Goal: Task Accomplishment & Management: Manage account settings

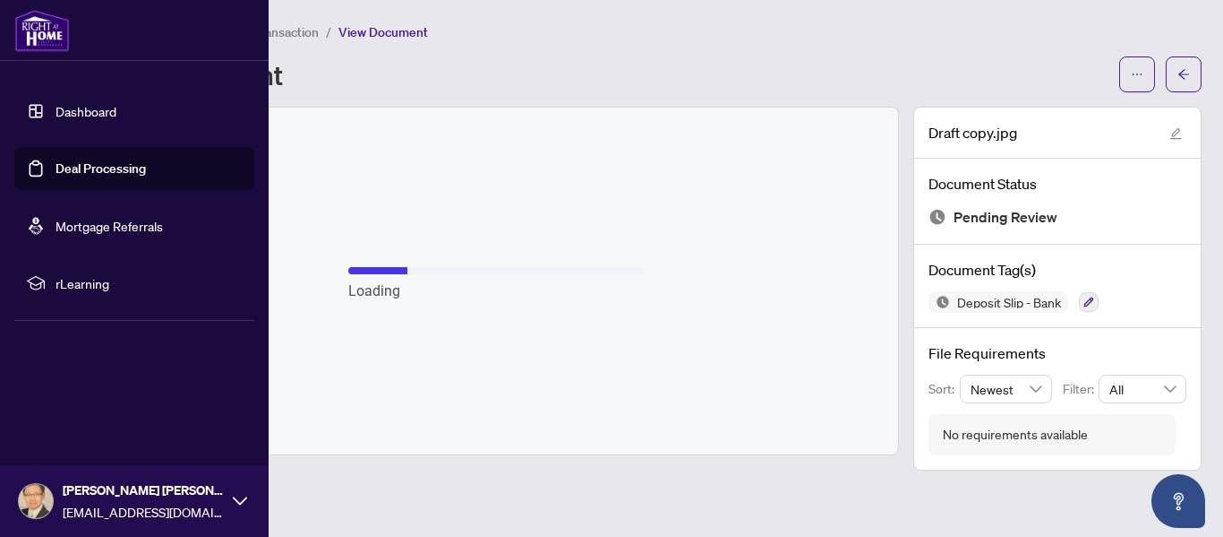
click at [62, 164] on link "Deal Processing" at bounding box center [101, 168] width 90 height 16
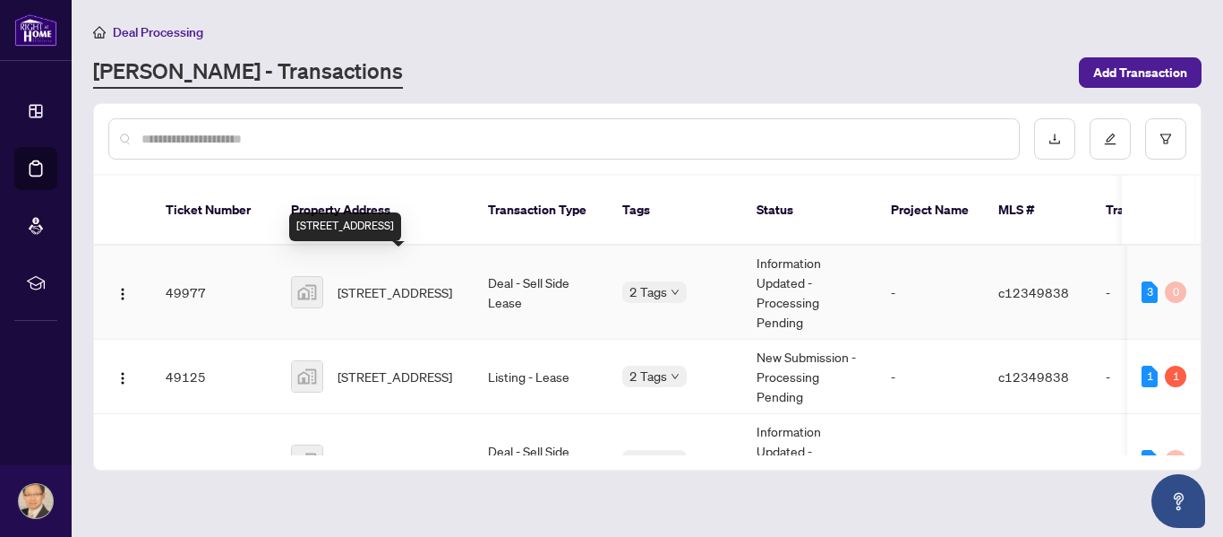
click at [388, 282] on span "[STREET_ADDRESS]" at bounding box center [395, 292] width 115 height 20
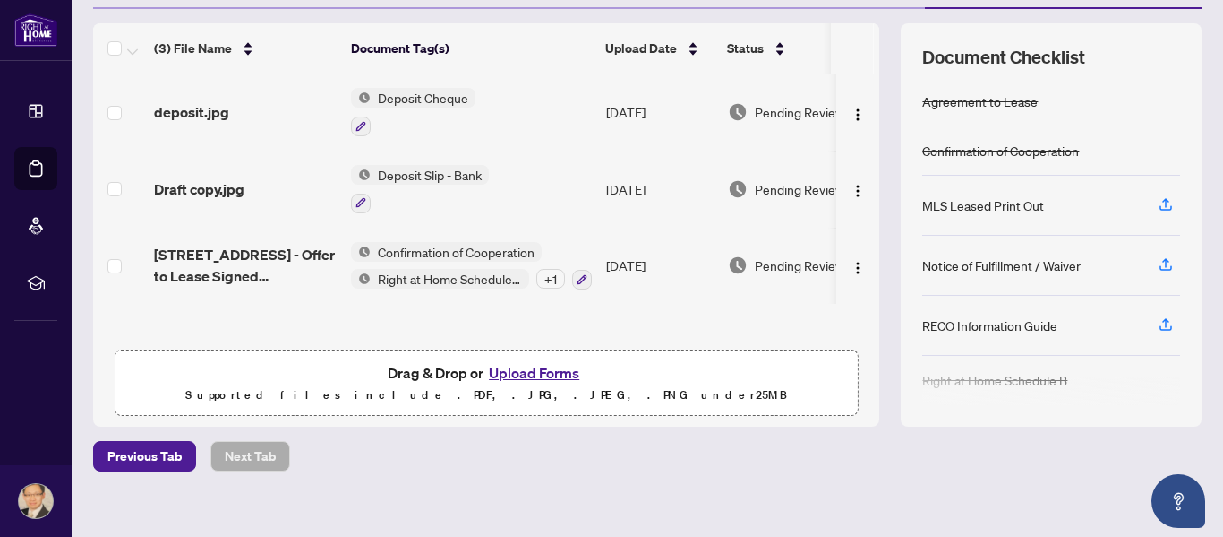
scroll to position [221, 0]
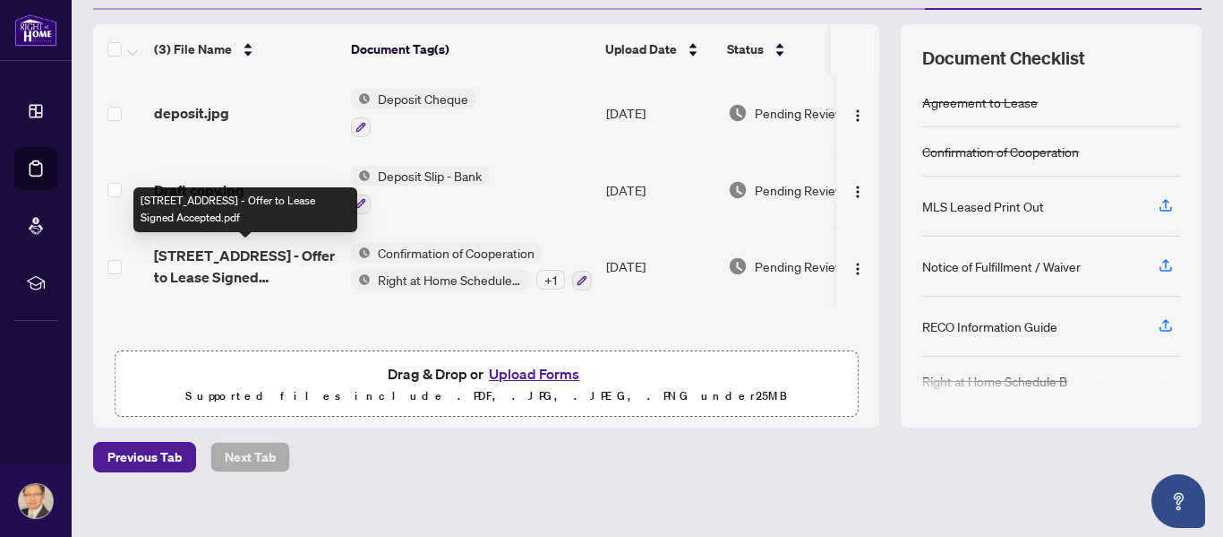
click at [255, 262] on span "[STREET_ADDRESS] - Offer to Lease Signed Accepted.pdf" at bounding box center [245, 266] width 183 height 43
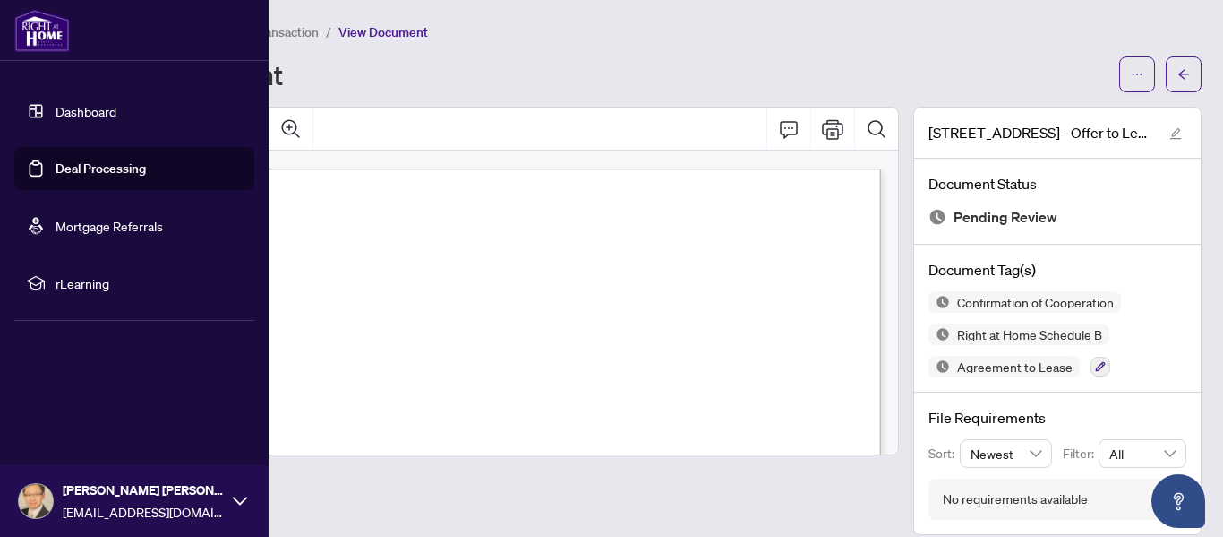
click at [91, 173] on link "Deal Processing" at bounding box center [101, 168] width 90 height 16
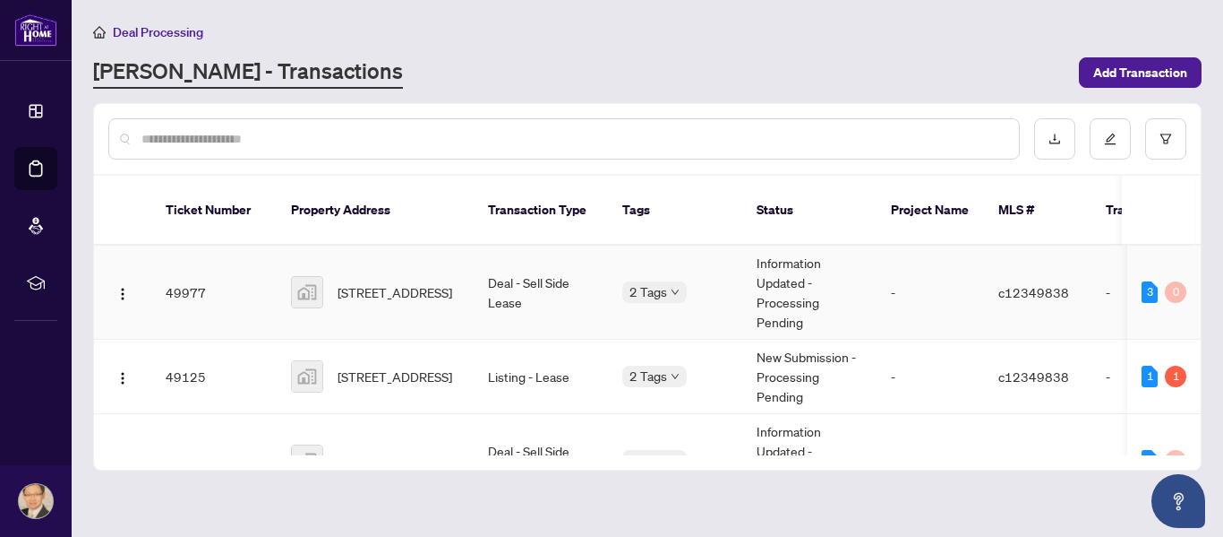
click at [197, 277] on td "49977" at bounding box center [213, 292] width 125 height 94
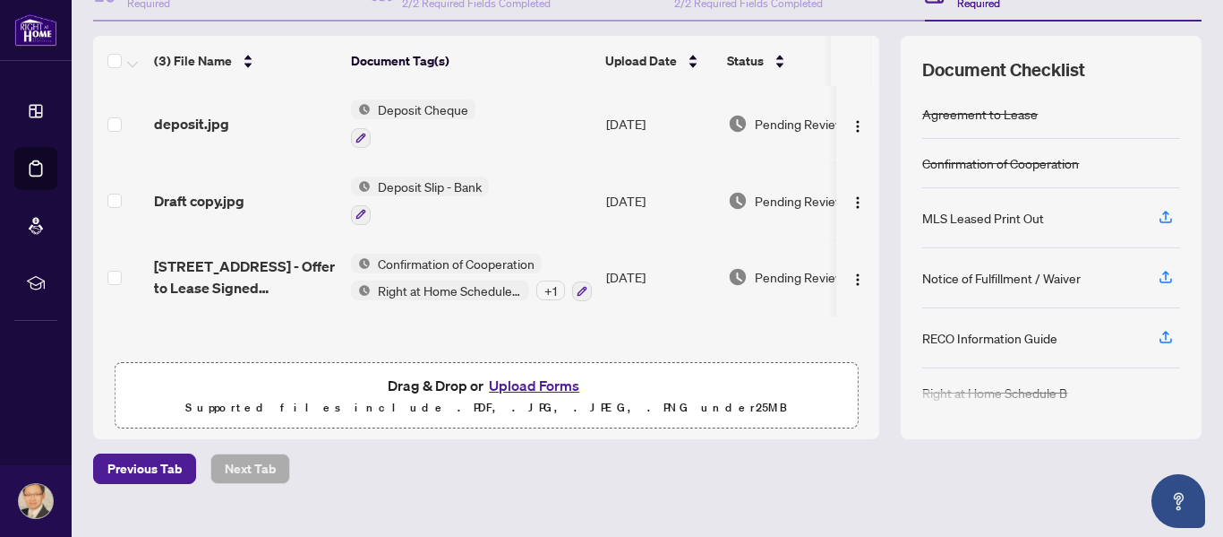
scroll to position [212, 0]
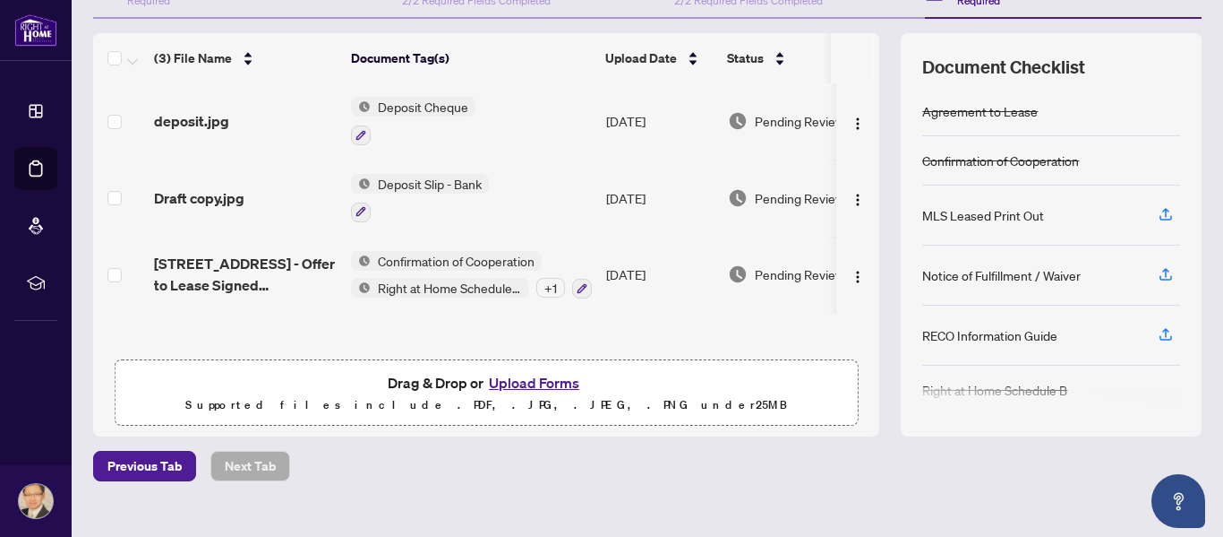
click at [551, 385] on button "Upload Forms" at bounding box center [534, 382] width 101 height 23
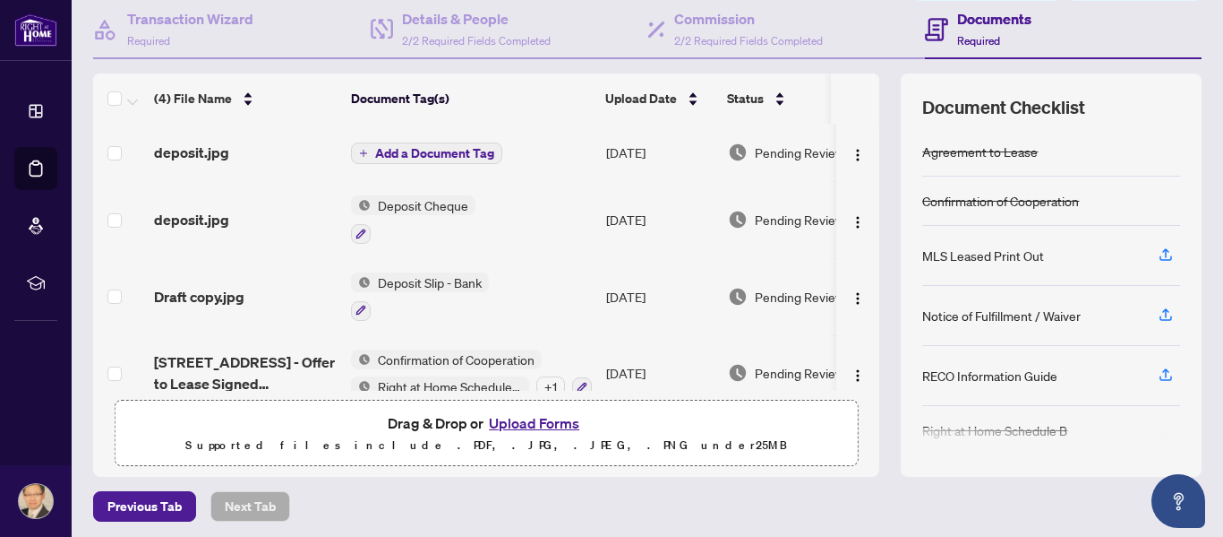
scroll to position [170, 0]
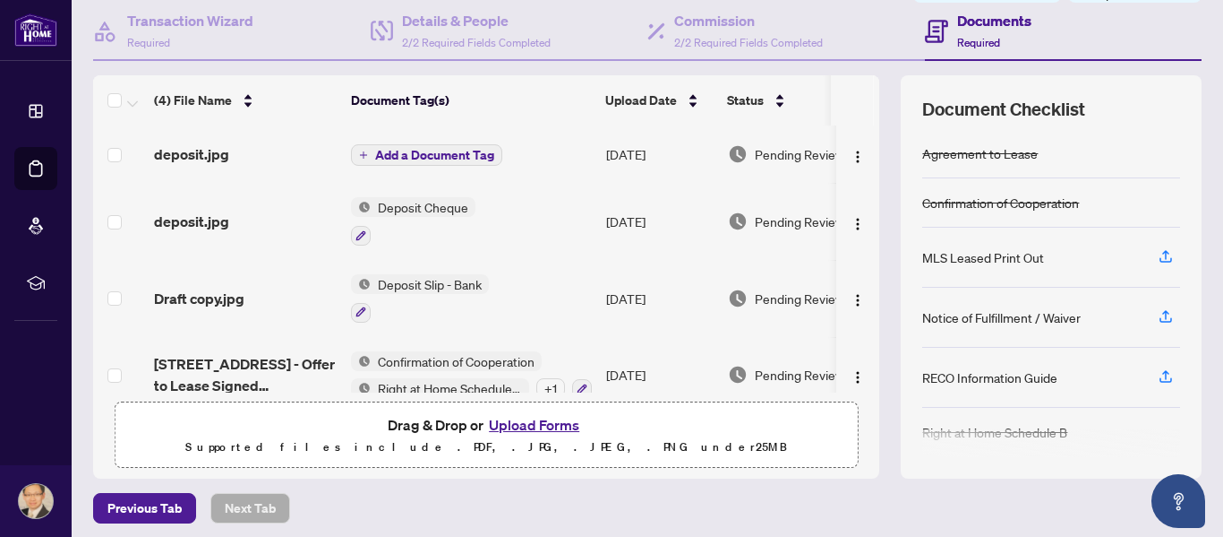
click at [443, 155] on span "Add a Document Tag" at bounding box center [434, 155] width 119 height 13
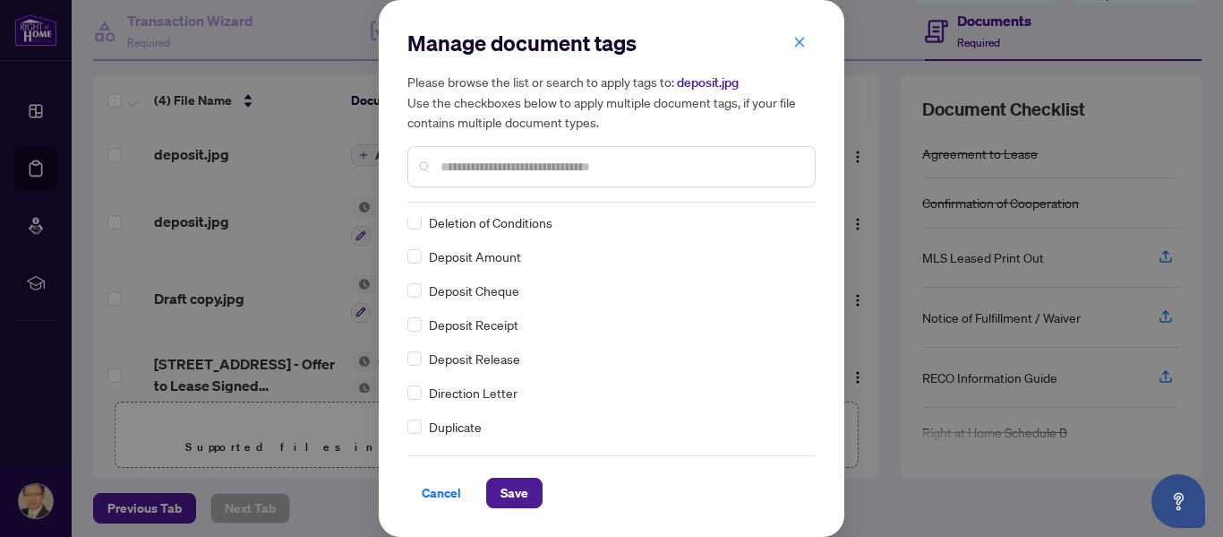
scroll to position [0, 0]
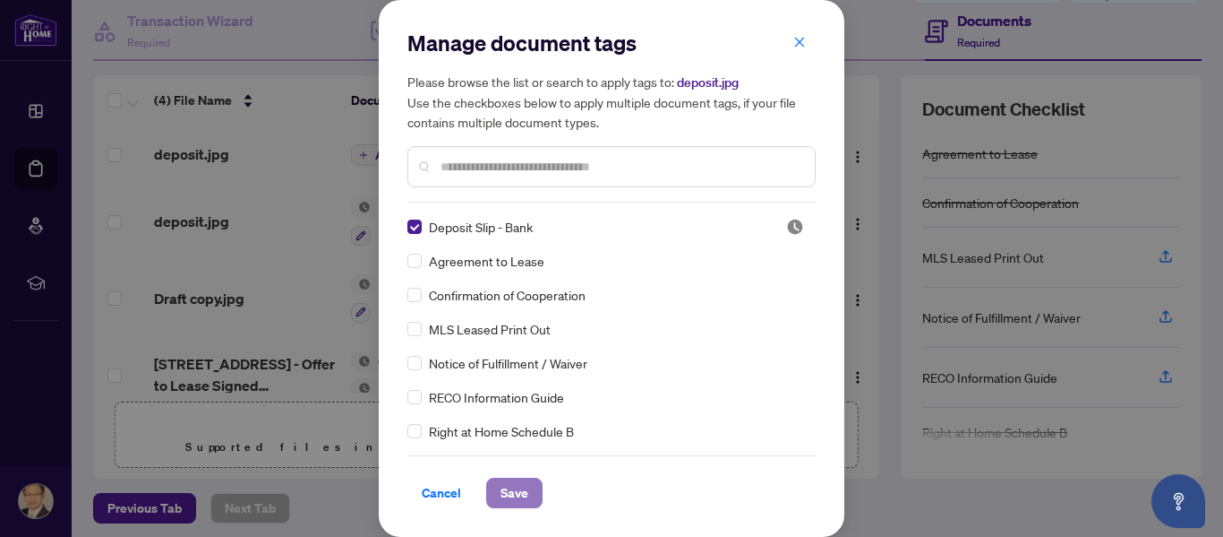
click at [513, 494] on span "Save" at bounding box center [515, 492] width 28 height 29
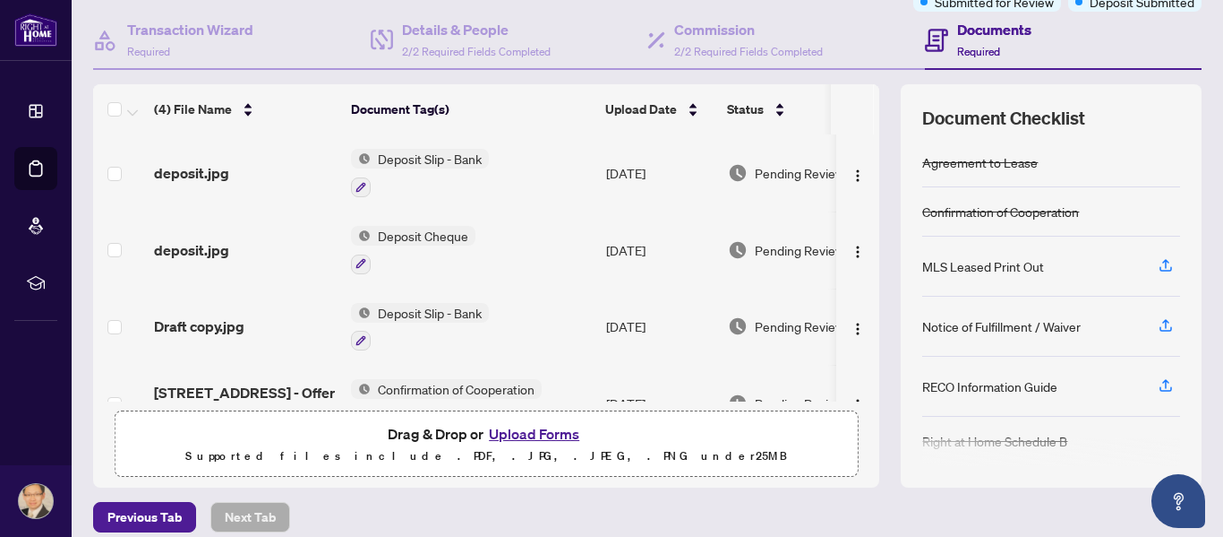
scroll to position [152, 0]
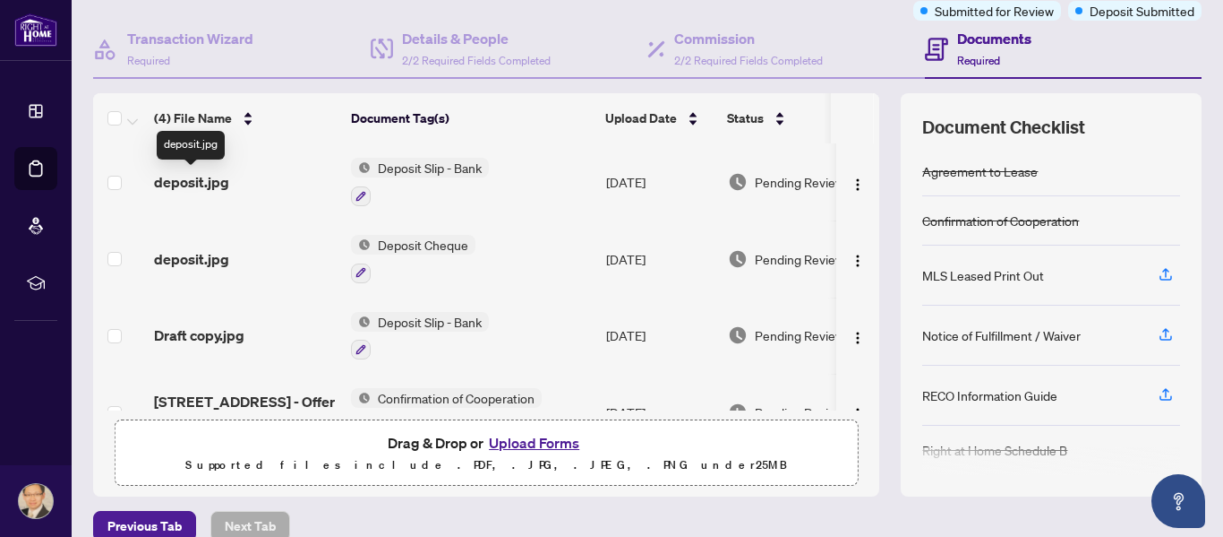
click at [212, 183] on span "deposit.jpg" at bounding box center [191, 181] width 75 height 21
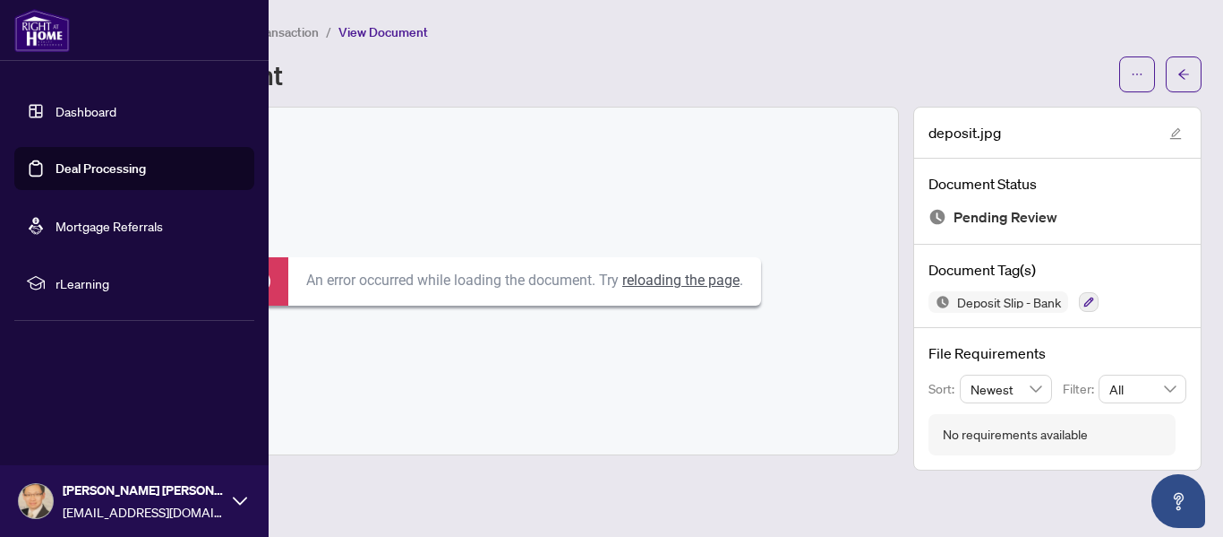
click at [86, 174] on link "Deal Processing" at bounding box center [101, 168] width 90 height 16
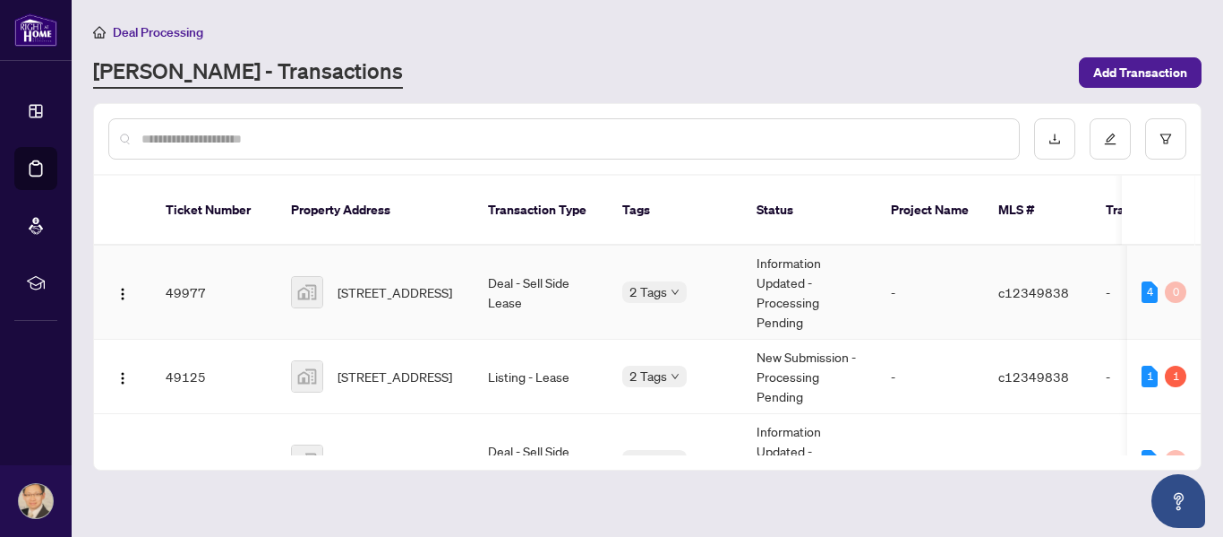
click at [348, 282] on span "[STREET_ADDRESS]" at bounding box center [395, 292] width 115 height 20
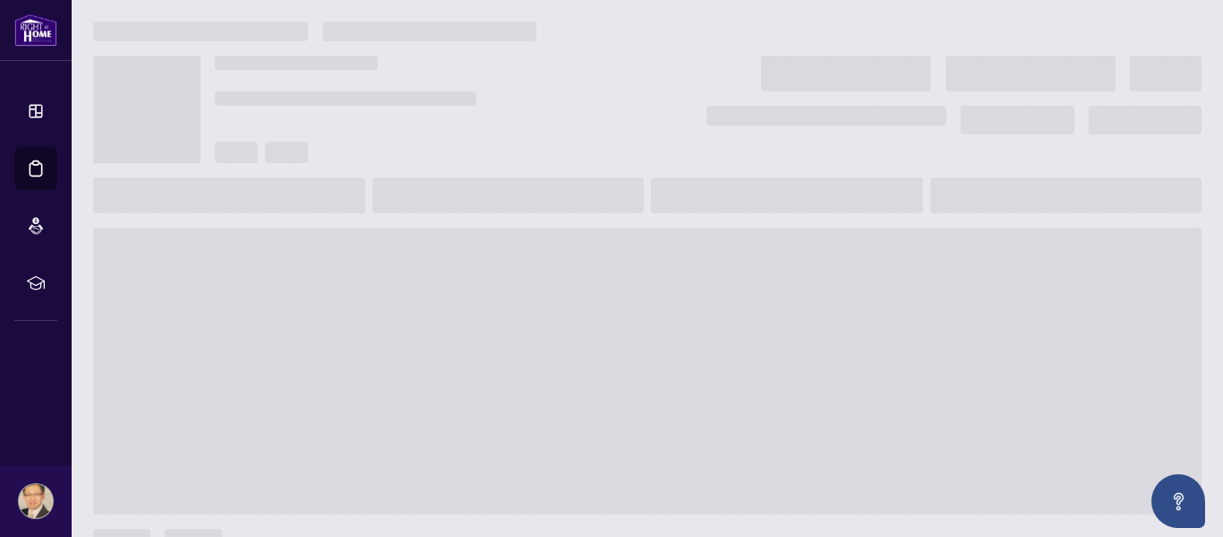
click at [348, 273] on span at bounding box center [647, 371] width 1109 height 287
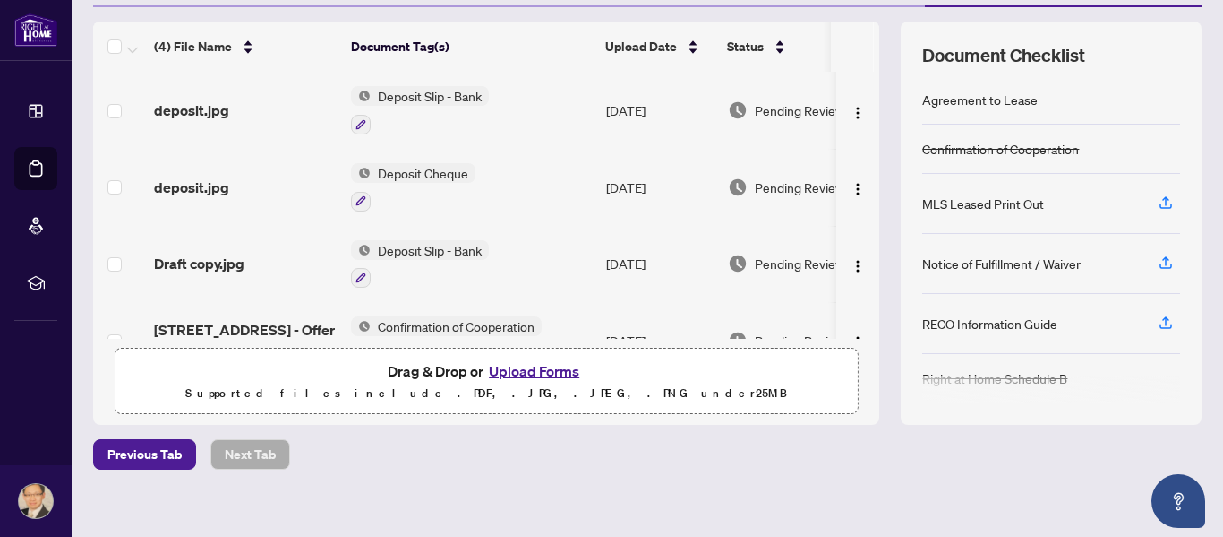
scroll to position [240, 0]
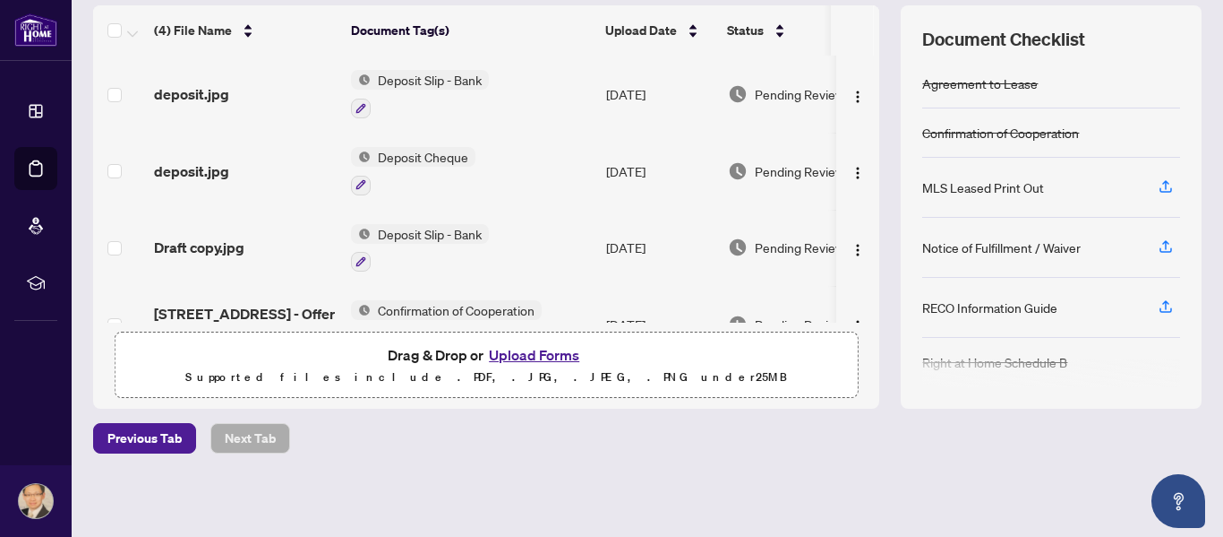
click at [546, 348] on button "Upload Forms" at bounding box center [534, 354] width 101 height 23
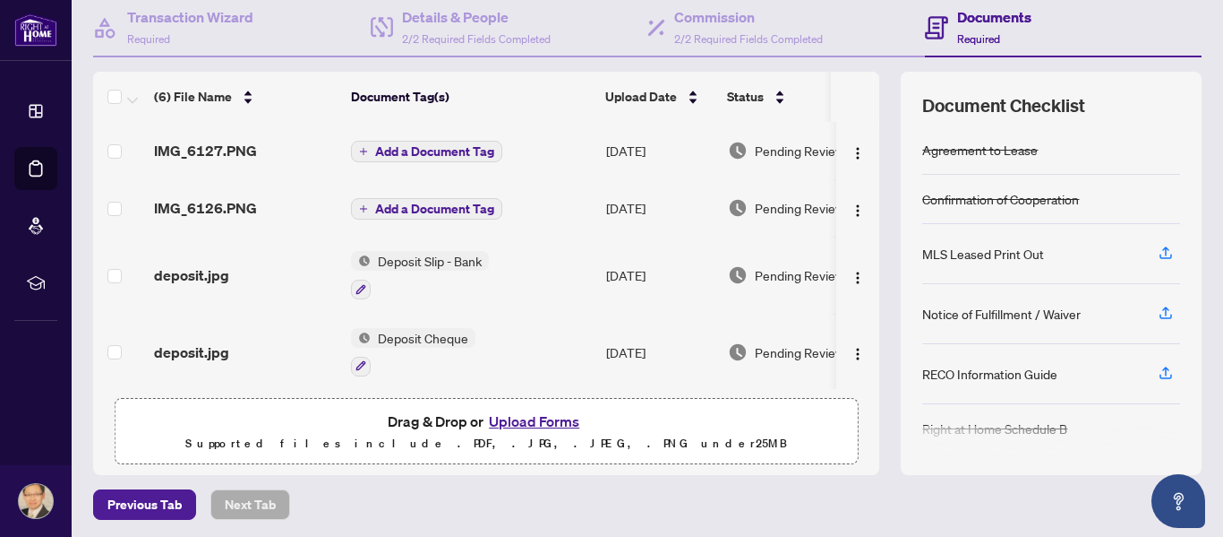
scroll to position [155, 0]
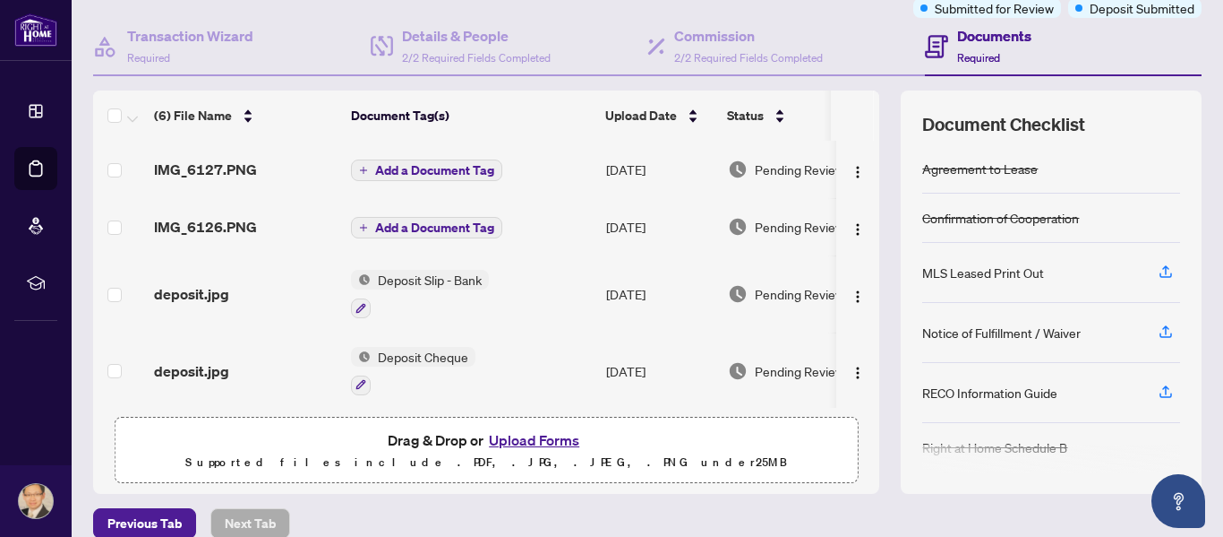
click at [364, 227] on icon "plus" at bounding box center [363, 227] width 7 height 1
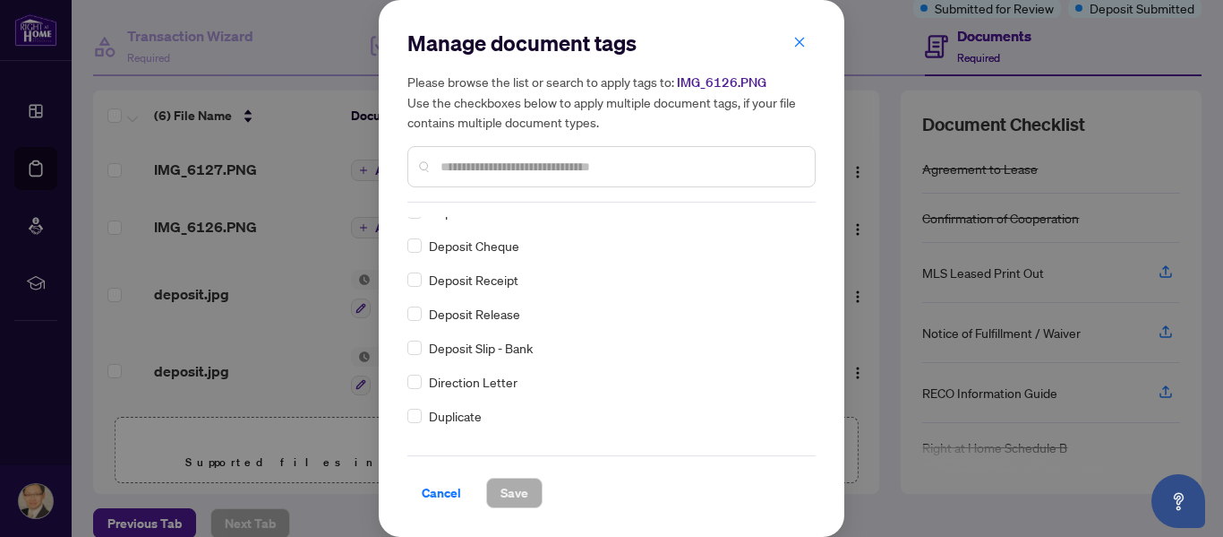
scroll to position [1455, 0]
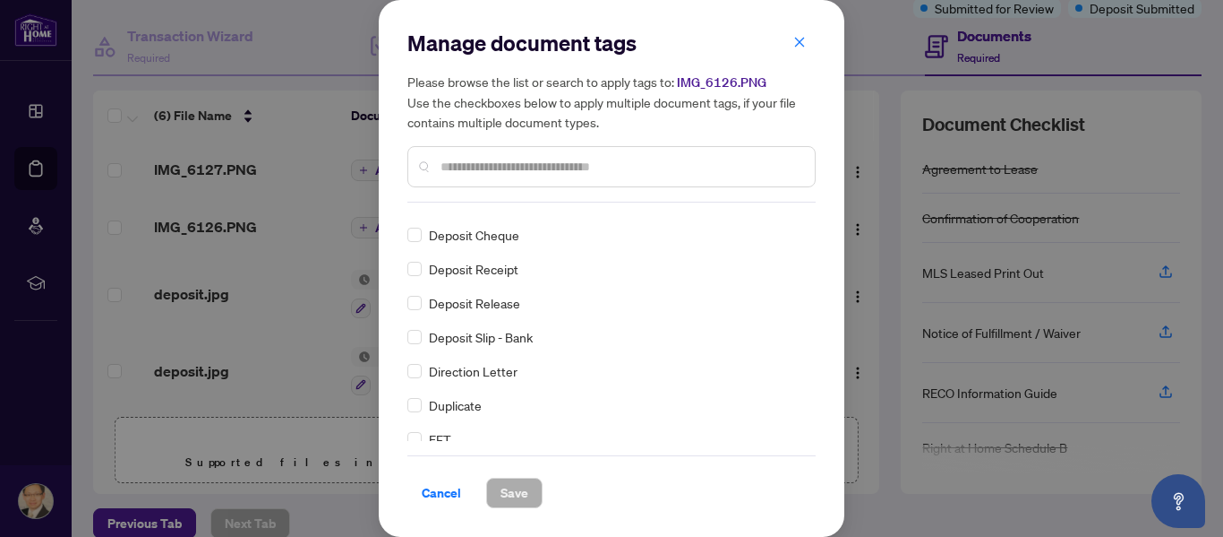
click at [529, 342] on span "Deposit Slip - Bank" at bounding box center [481, 337] width 104 height 20
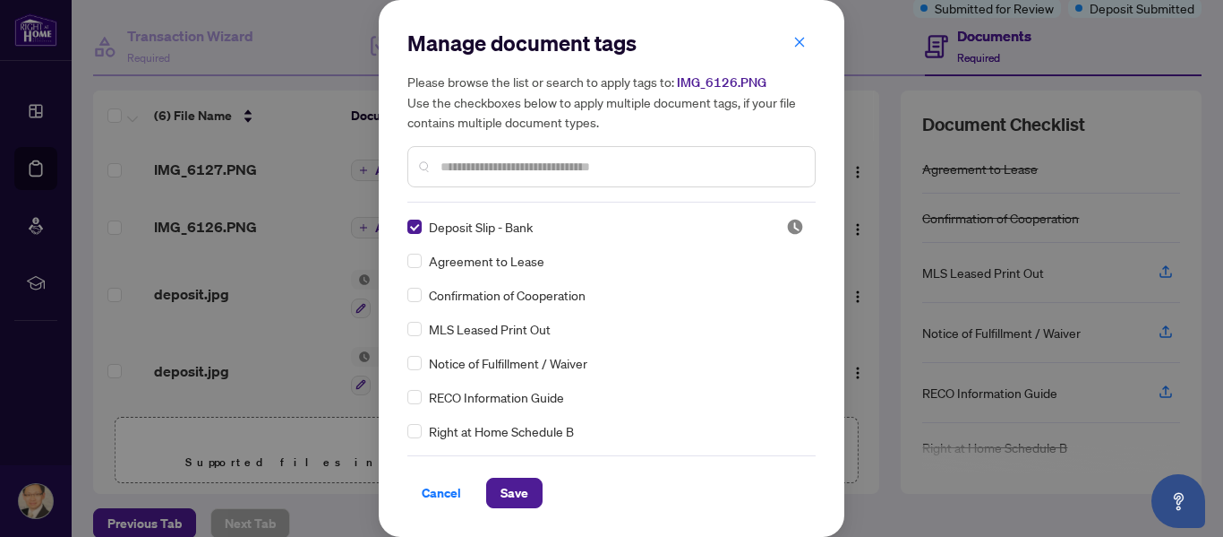
click at [524, 501] on span "Save" at bounding box center [515, 492] width 28 height 29
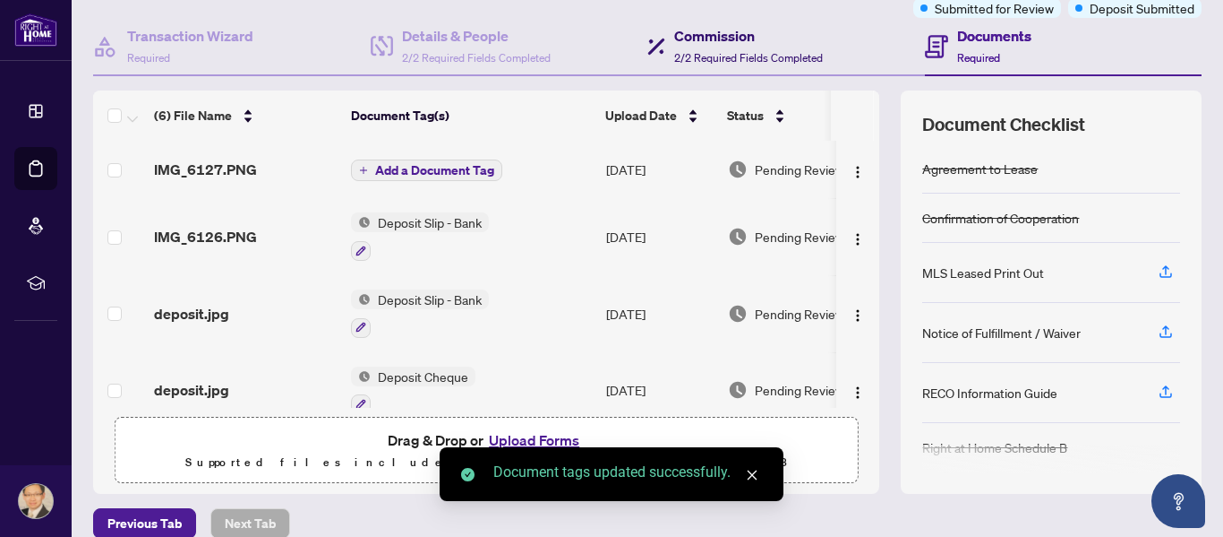
click at [805, 44] on h4 "Commission" at bounding box center [748, 35] width 149 height 21
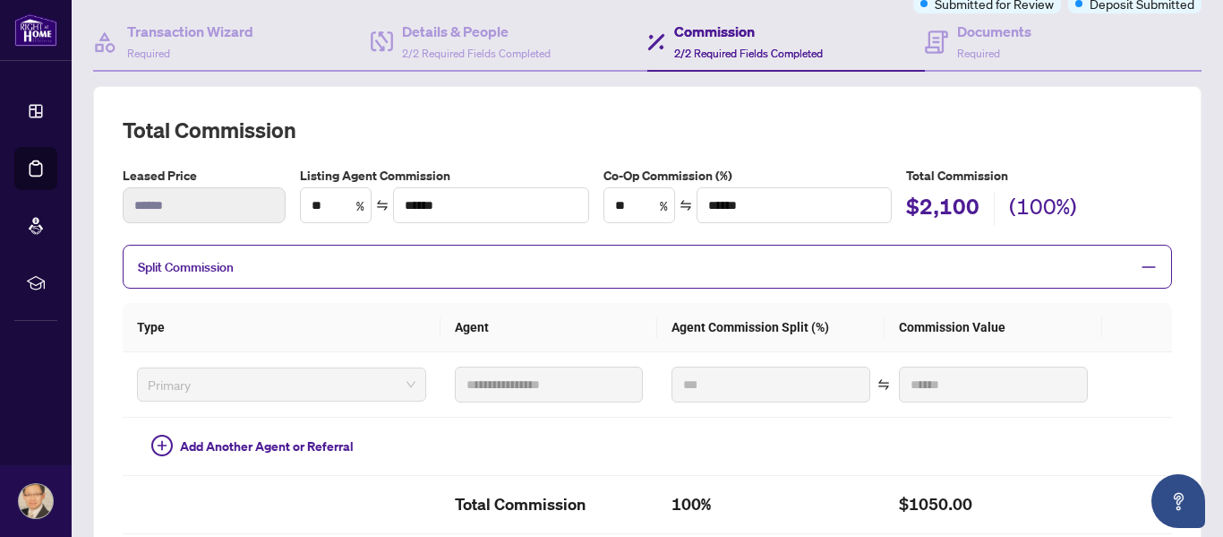
scroll to position [158, 0]
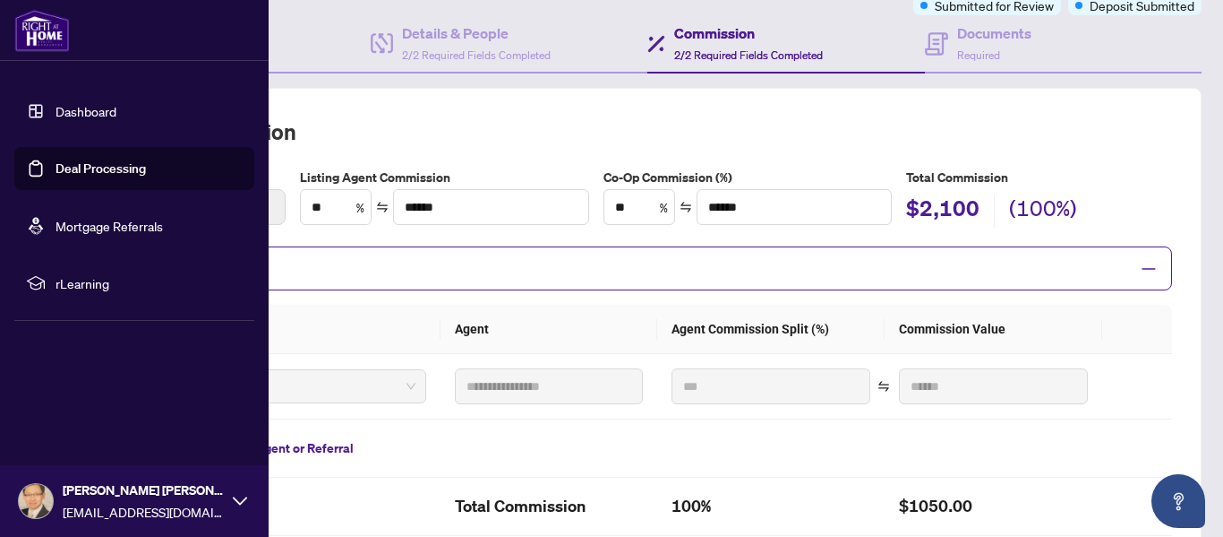
click at [79, 166] on link "Deal Processing" at bounding box center [101, 168] width 90 height 16
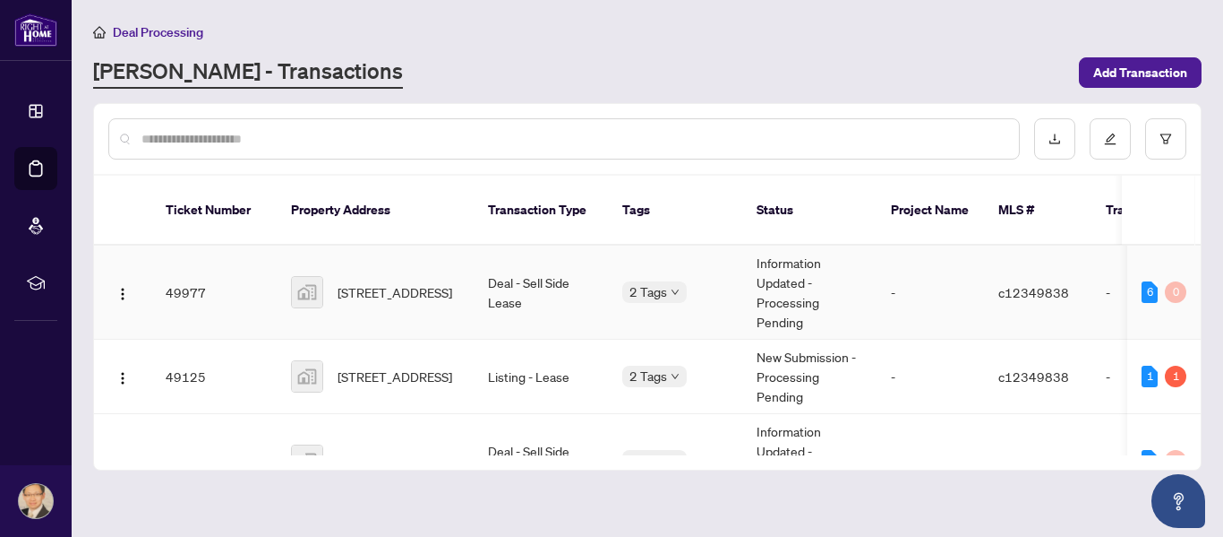
click at [200, 270] on td "49977" at bounding box center [213, 292] width 125 height 94
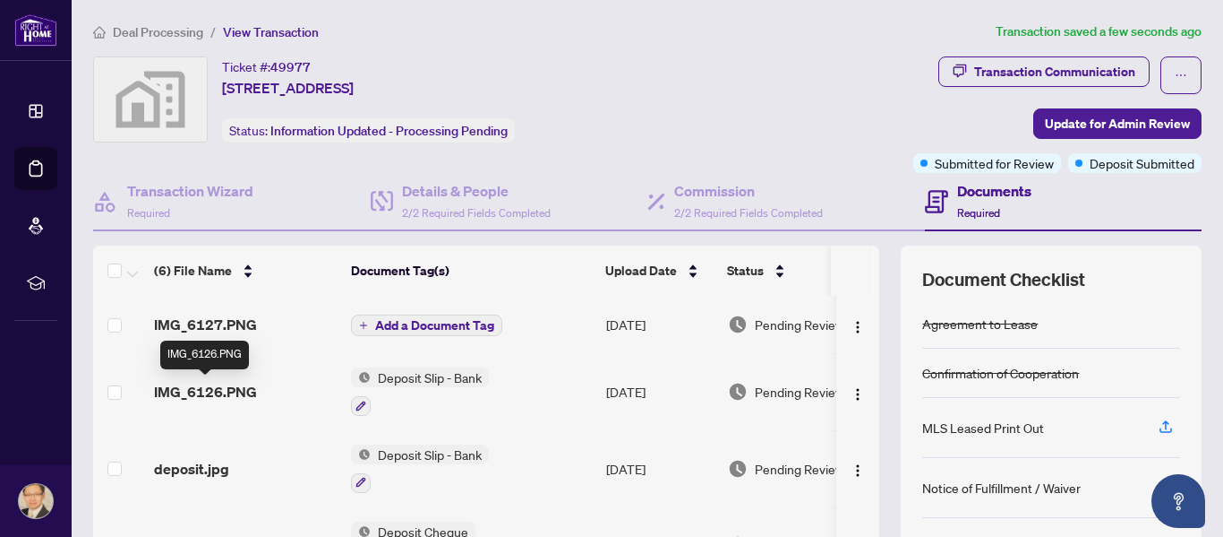
click at [238, 391] on span "IMG_6126.PNG" at bounding box center [205, 391] width 103 height 21
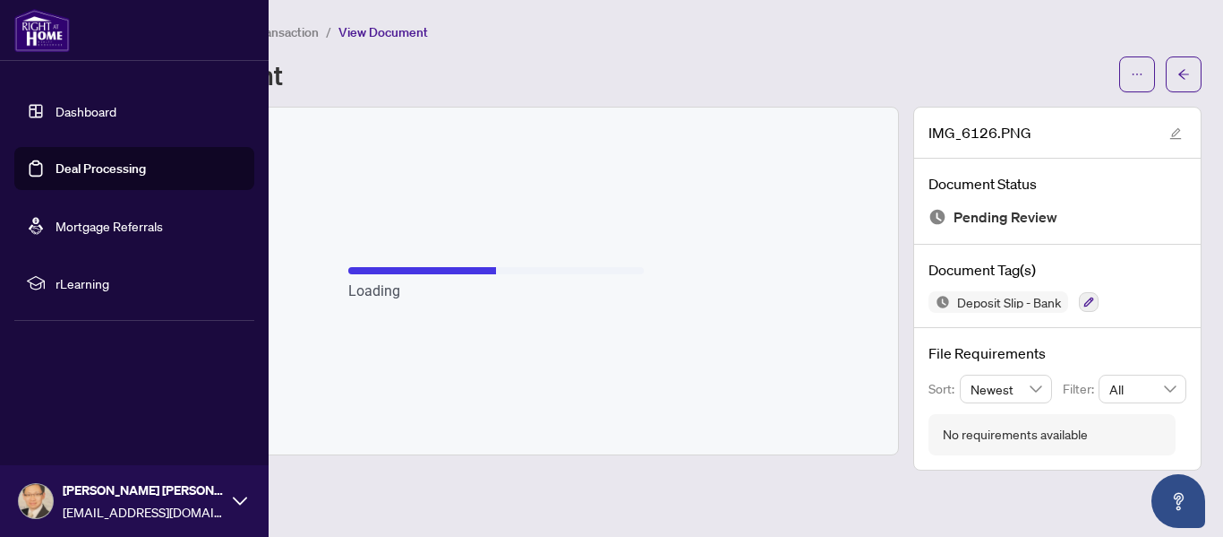
click at [114, 165] on link "Deal Processing" at bounding box center [101, 168] width 90 height 16
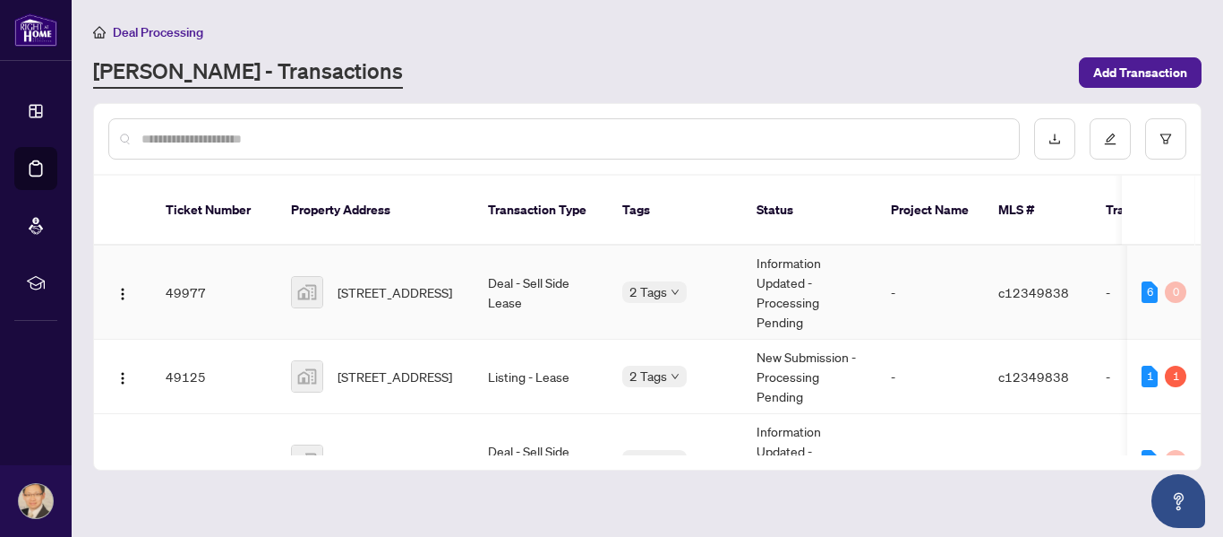
click at [184, 272] on td "49977" at bounding box center [213, 292] width 125 height 94
